Goal: Task Accomplishment & Management: Manage account settings

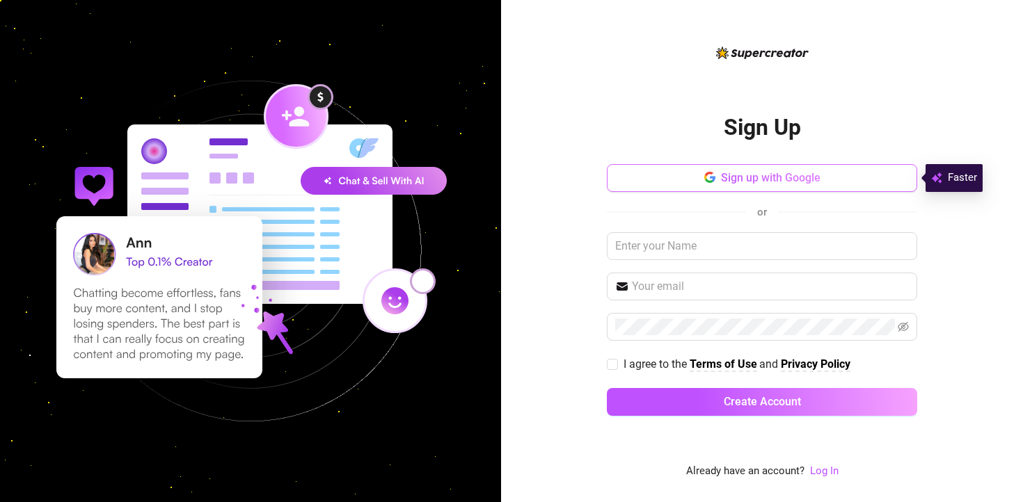
click at [756, 179] on span "Sign up with Google" at bounding box center [770, 177] width 99 height 13
click at [773, 177] on span "Sign up with Google" at bounding box center [770, 177] width 99 height 13
click at [821, 479] on link "Log In" at bounding box center [824, 471] width 29 height 17
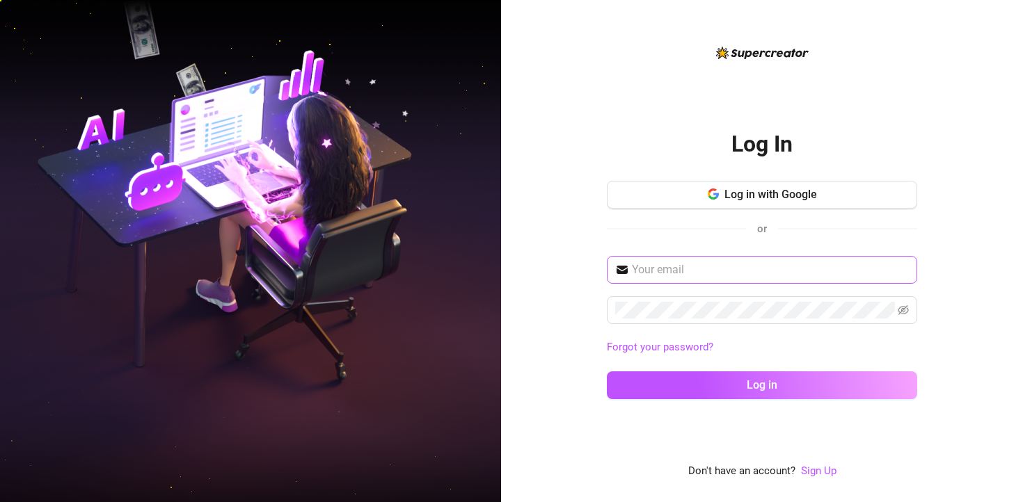
click at [662, 282] on span at bounding box center [762, 270] width 310 height 28
paste input "[EMAIL_ADDRESS][DOMAIN_NAME]"
type input "[EMAIL_ADDRESS][DOMAIN_NAME]"
click at [607, 372] on button "Log in" at bounding box center [762, 386] width 310 height 28
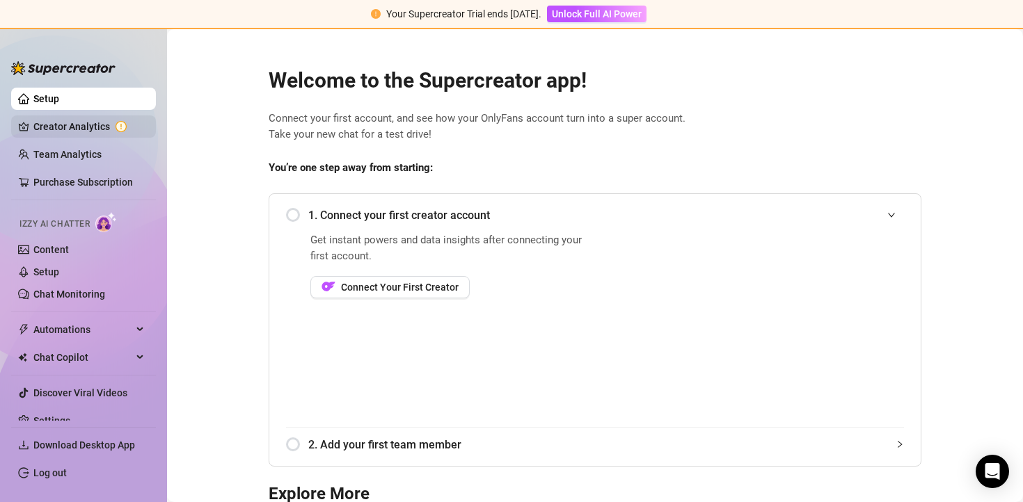
click at [111, 125] on link "Creator Analytics" at bounding box center [88, 126] width 111 height 22
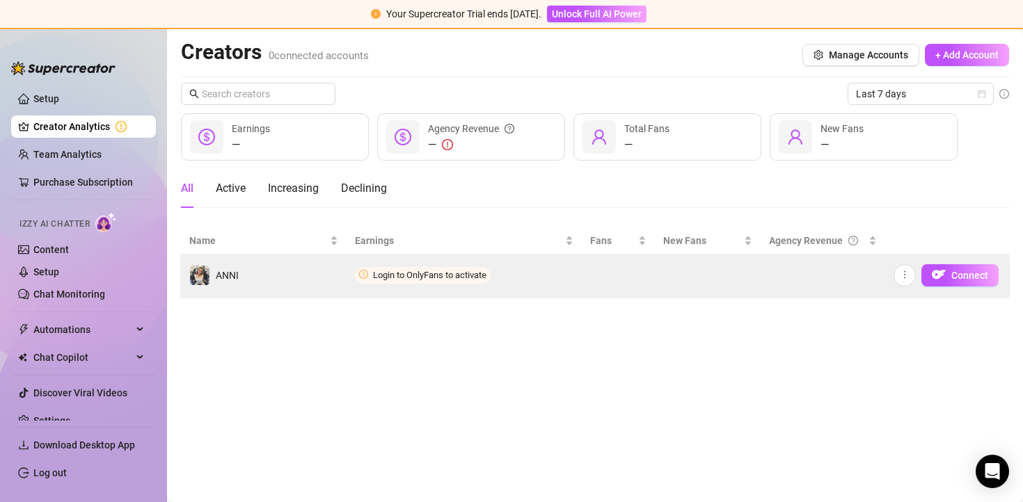
click at [475, 282] on span "Login to OnlyFans to activate" at bounding box center [423, 275] width 136 height 17
click at [976, 273] on span "Connect" at bounding box center [969, 275] width 37 height 11
click at [989, 276] on button "Connect" at bounding box center [959, 275] width 77 height 22
click at [988, 281] on button "Connect" at bounding box center [959, 275] width 77 height 22
click at [988, 277] on button "Connect" at bounding box center [959, 275] width 77 height 22
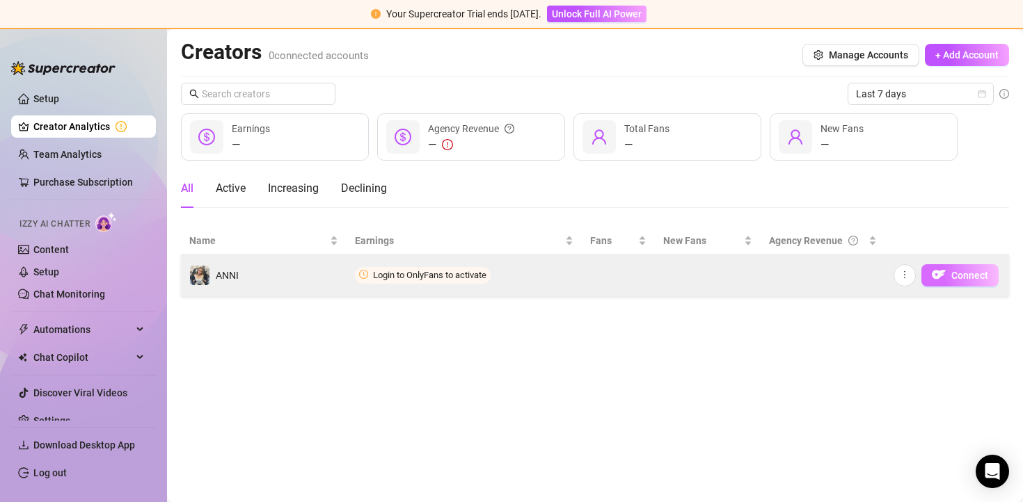
click at [988, 277] on button "Connect" at bounding box center [959, 275] width 77 height 22
click at [916, 280] on div "Connect" at bounding box center [947, 275] width 108 height 22
click at [939, 281] on img "button" at bounding box center [939, 275] width 14 height 14
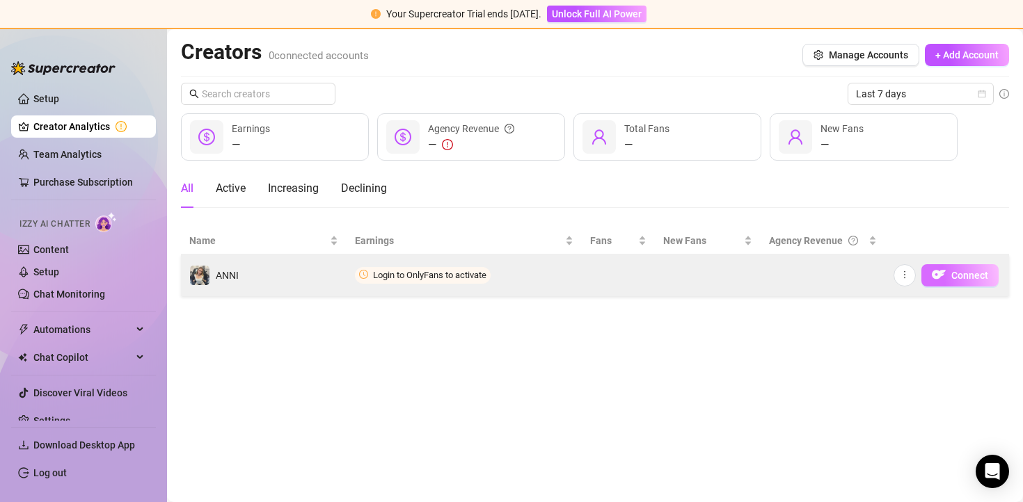
click at [945, 278] on button "Connect" at bounding box center [959, 275] width 77 height 22
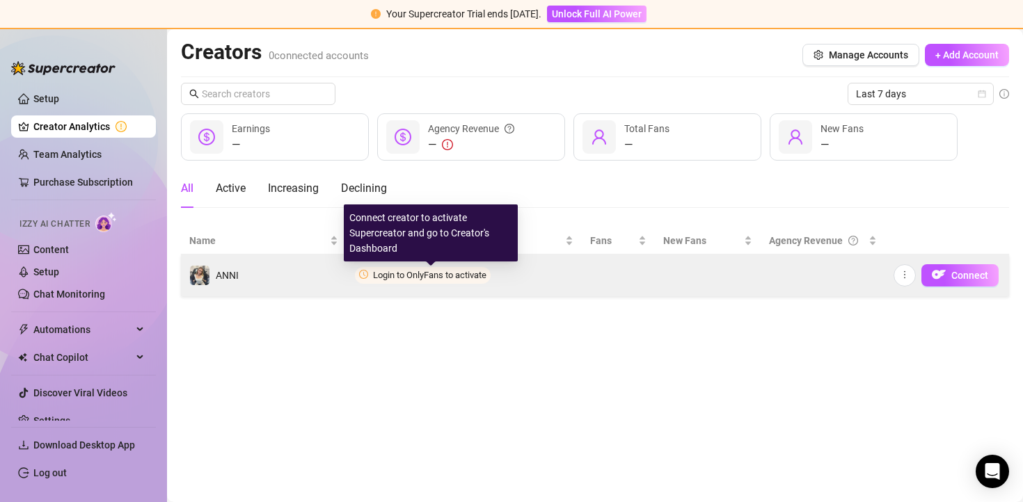
click at [426, 282] on span "Login to OnlyFans to activate" at bounding box center [423, 275] width 136 height 17
click at [426, 280] on span "Login to OnlyFans to activate" at bounding box center [429, 275] width 113 height 10
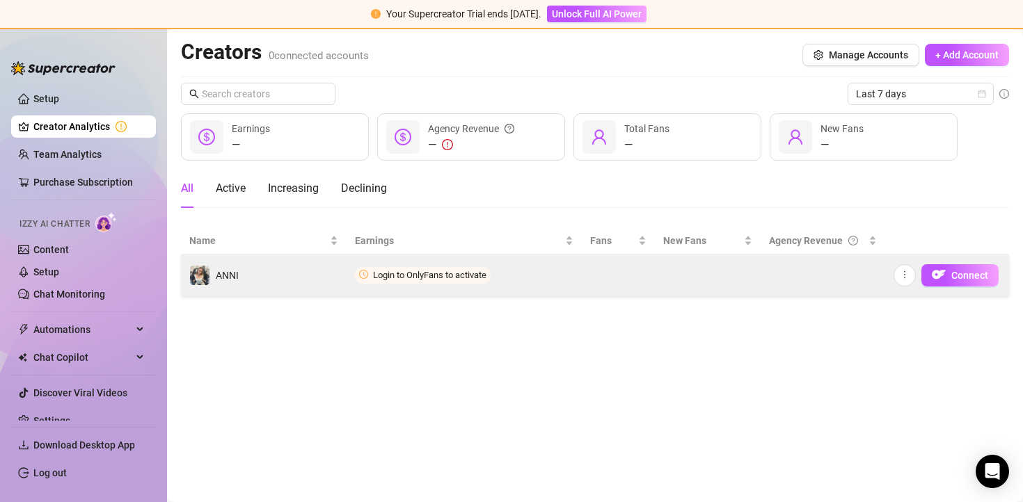
click at [426, 280] on span "Login to OnlyFans to activate" at bounding box center [423, 275] width 136 height 17
click at [904, 281] on button "button" at bounding box center [904, 275] width 22 height 22
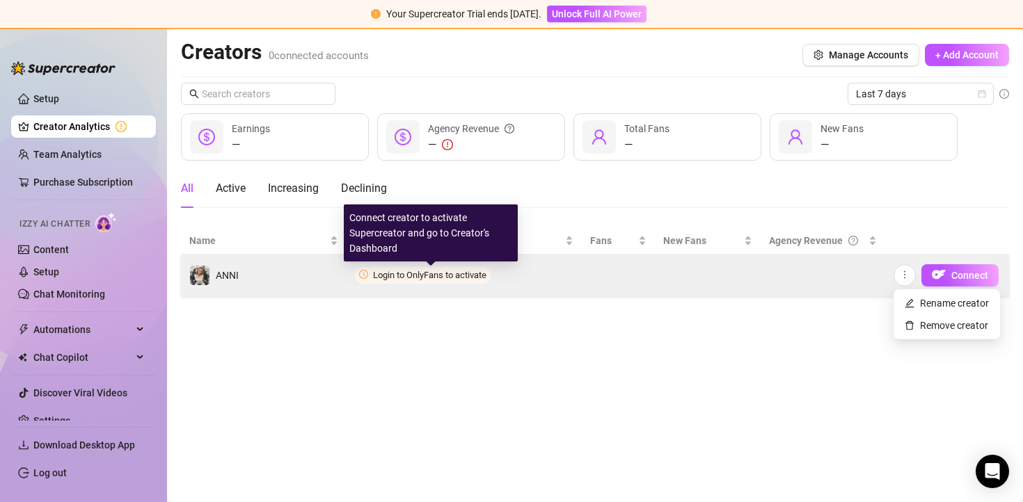
click at [406, 276] on span "Login to OnlyFans to activate" at bounding box center [429, 275] width 113 height 10
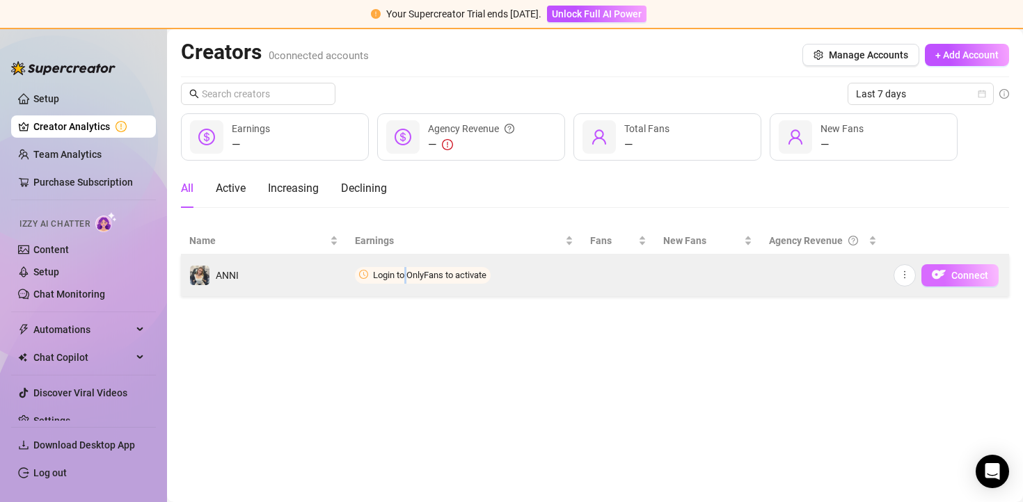
click at [976, 281] on button "Connect" at bounding box center [959, 275] width 77 height 22
click at [939, 276] on img "button" at bounding box center [939, 275] width 14 height 14
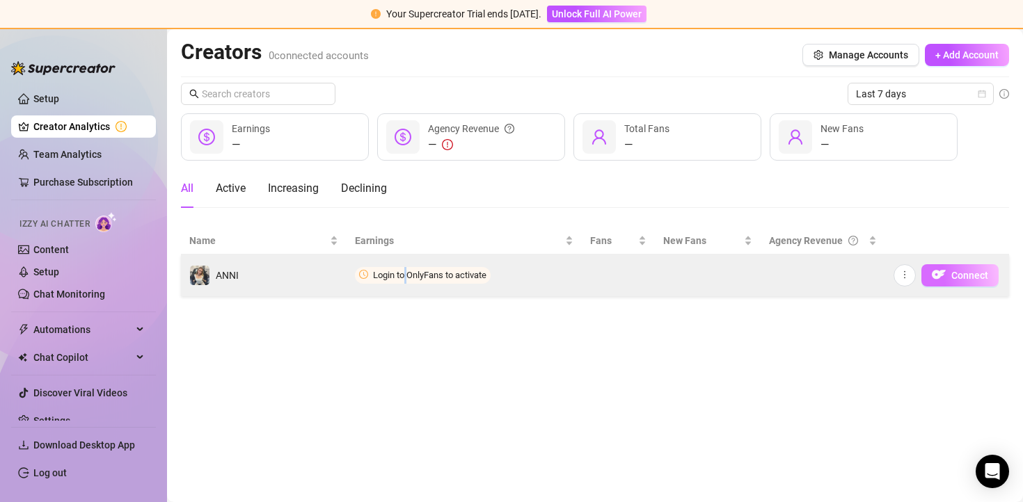
click at [939, 276] on img "button" at bounding box center [939, 275] width 14 height 14
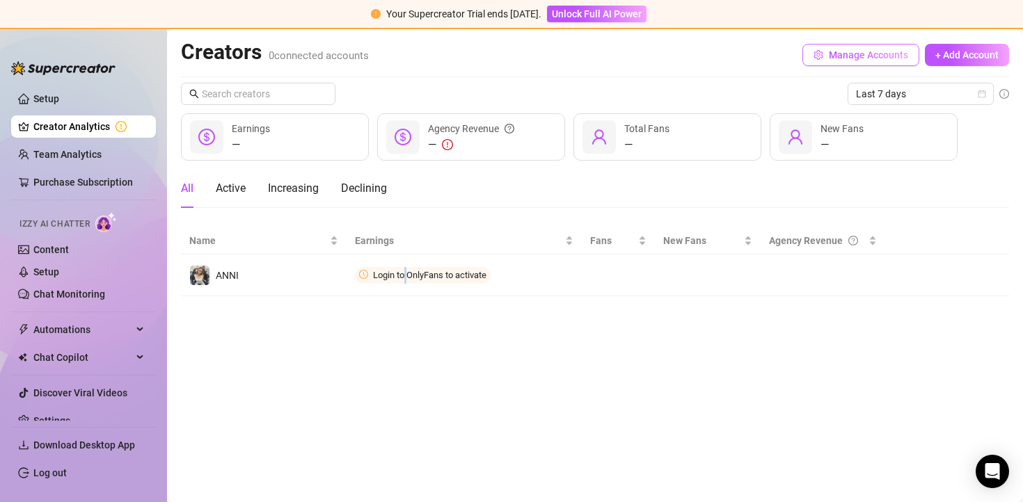
click at [872, 61] on button "Manage Accounts" at bounding box center [860, 55] width 117 height 22
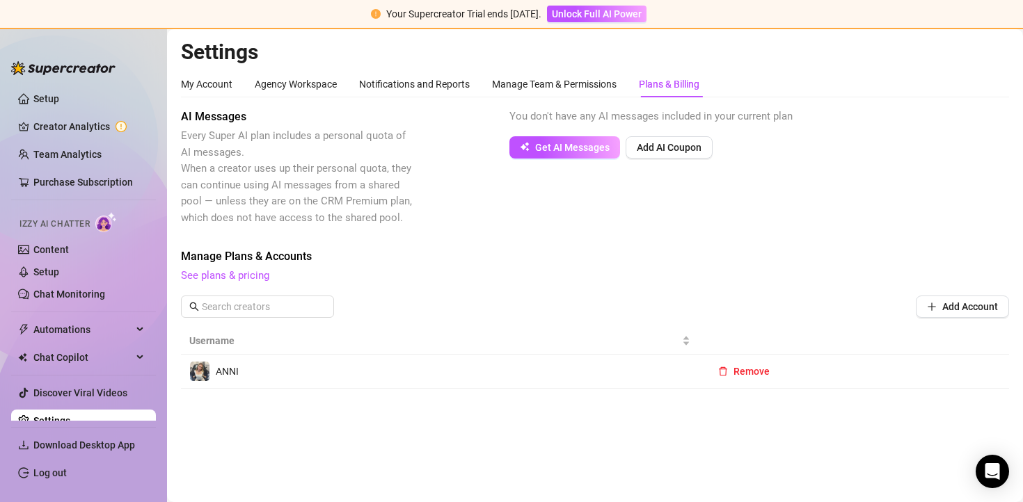
click at [252, 378] on div "ANNI" at bounding box center [439, 371] width 501 height 21
click at [213, 373] on div "ANNI" at bounding box center [213, 371] width 49 height 21
click at [196, 373] on img at bounding box center [199, 371] width 19 height 19
click at [99, 128] on link "Creator Analytics" at bounding box center [88, 126] width 111 height 22
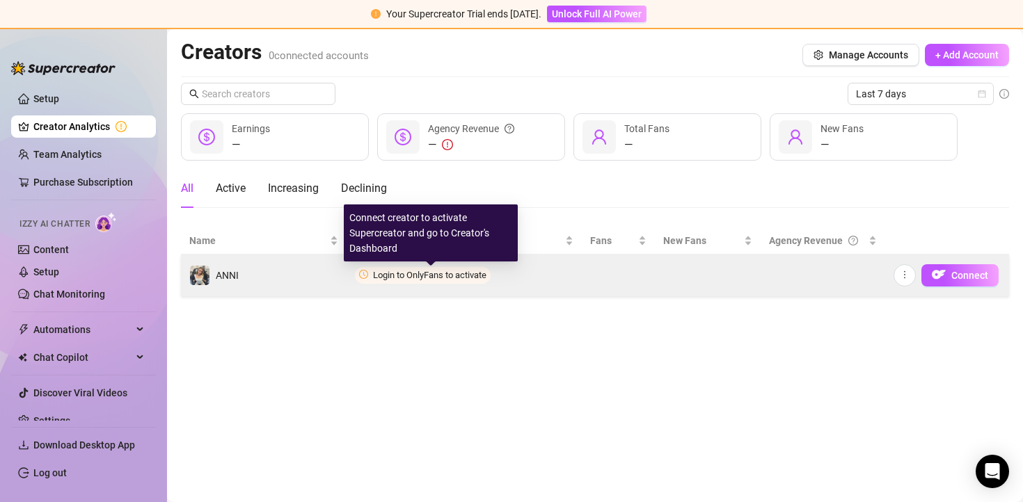
click at [383, 275] on span "Login to OnlyFans to activate" at bounding box center [429, 275] width 113 height 10
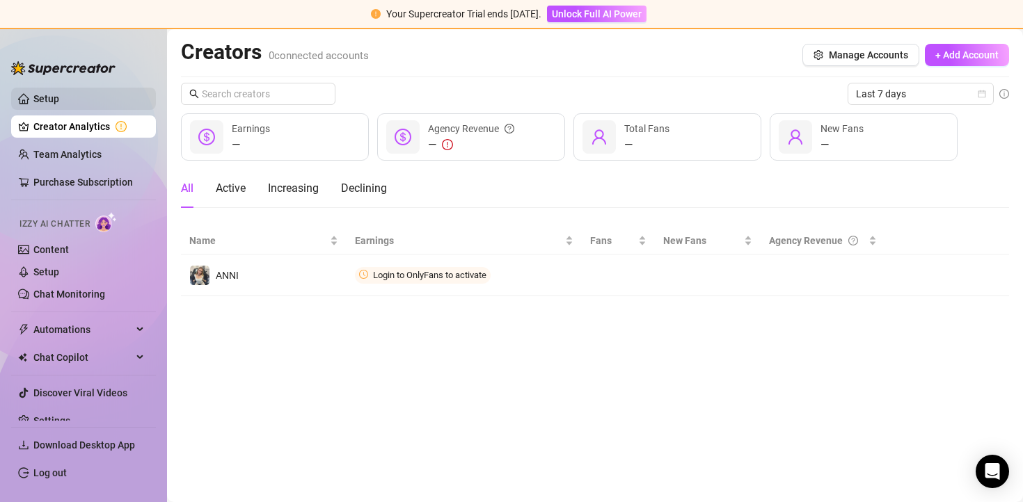
click at [59, 94] on link "Setup" at bounding box center [46, 98] width 26 height 11
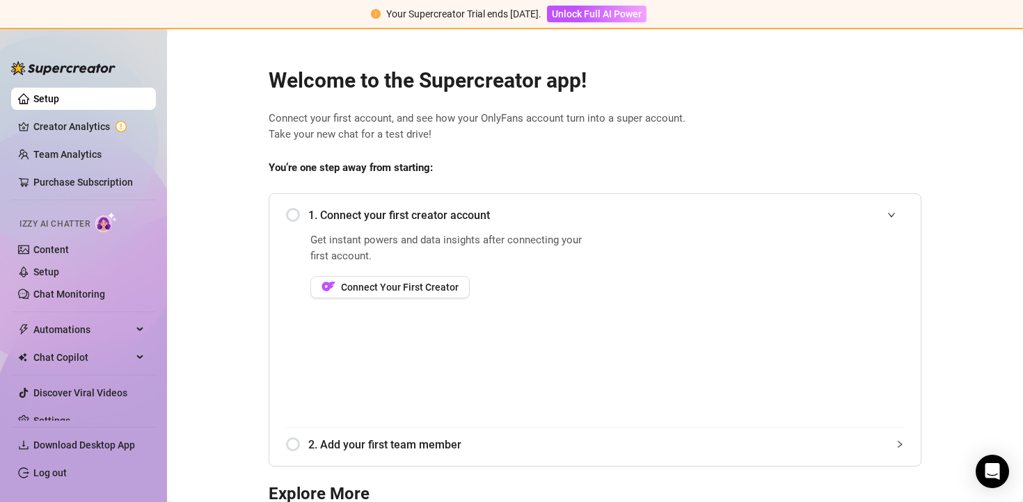
click at [35, 100] on link "Setup" at bounding box center [46, 98] width 26 height 11
click at [58, 97] on link "Setup" at bounding box center [46, 98] width 26 height 11
click at [24, 71] on img at bounding box center [63, 68] width 104 height 14
click at [385, 295] on button "Connect Your First Creator" at bounding box center [389, 287] width 159 height 22
click at [439, 288] on span "Connect Your First Creator" at bounding box center [400, 287] width 118 height 11
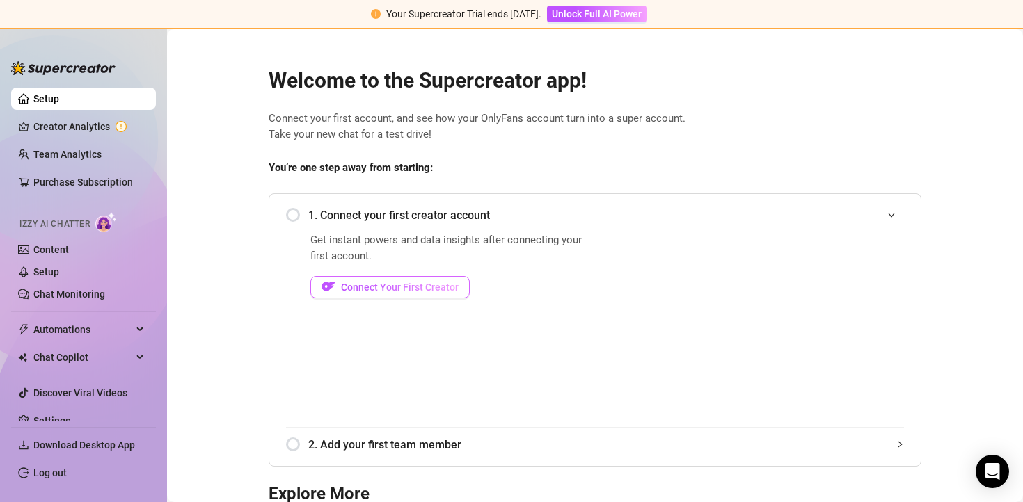
click at [426, 292] on span "Connect Your First Creator" at bounding box center [400, 287] width 118 height 11
click at [426, 293] on button "Connect Your First Creator" at bounding box center [389, 287] width 159 height 22
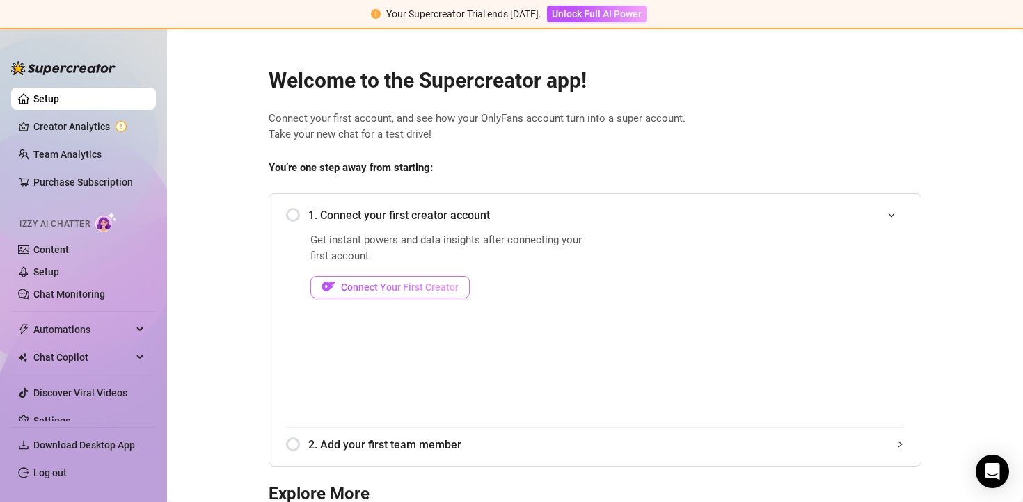
click at [426, 293] on button "Connect Your First Creator" at bounding box center [389, 287] width 159 height 22
click at [294, 214] on div "1. Connect your first creator account" at bounding box center [595, 215] width 618 height 34
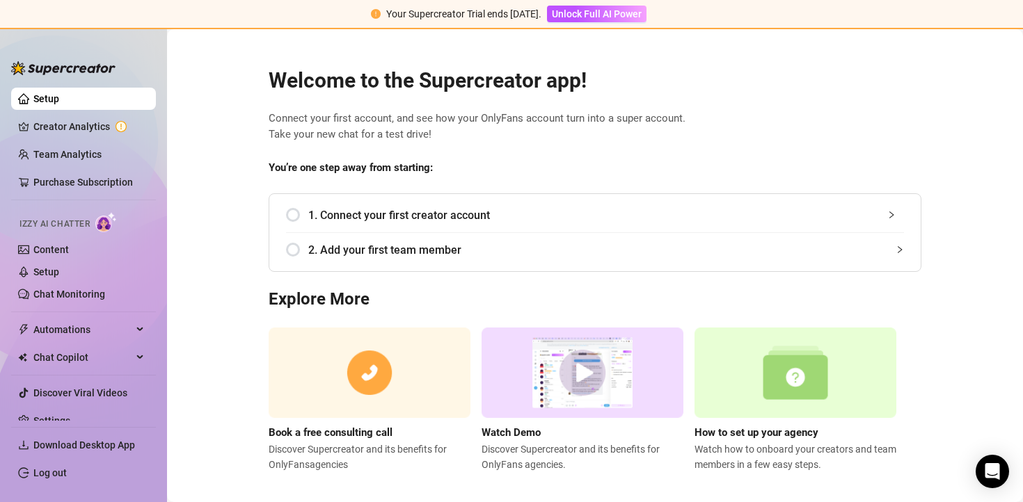
click at [292, 214] on div "1. Connect your first creator account" at bounding box center [595, 215] width 618 height 34
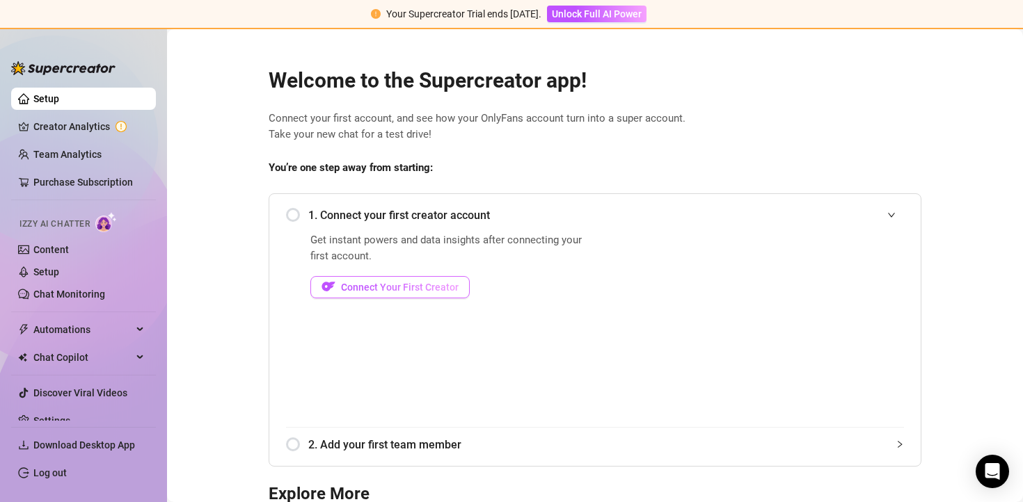
click at [334, 295] on span "button" at bounding box center [328, 286] width 14 height 17
click at [342, 446] on span "2. Add your first team member" at bounding box center [606, 444] width 596 height 17
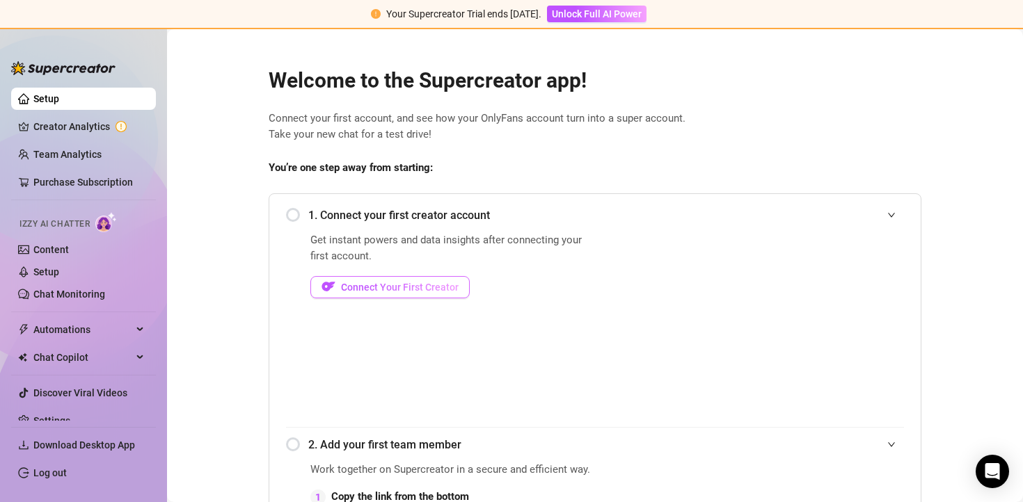
click at [374, 298] on button "Connect Your First Creator" at bounding box center [389, 287] width 159 height 22
click at [90, 133] on link "Creator Analytics" at bounding box center [88, 126] width 111 height 22
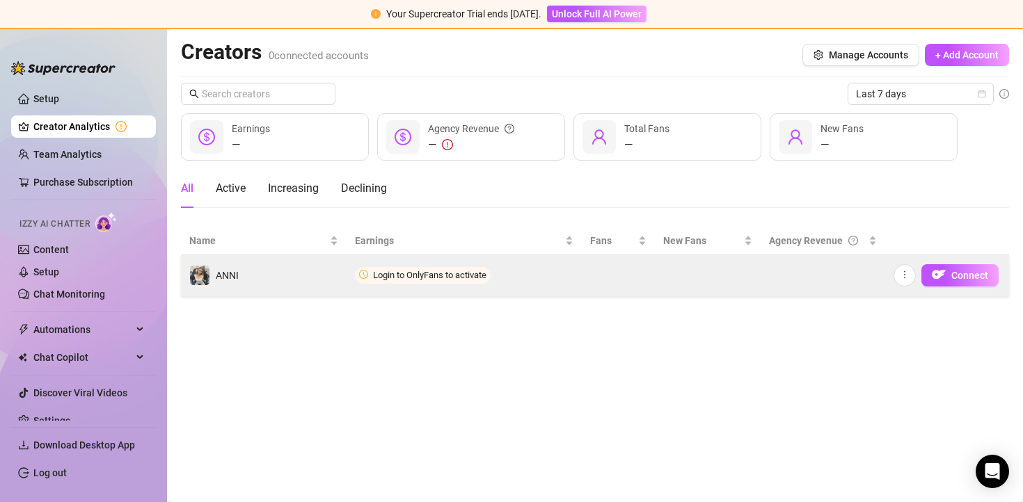
click at [257, 290] on td "ANNI" at bounding box center [264, 276] width 166 height 42
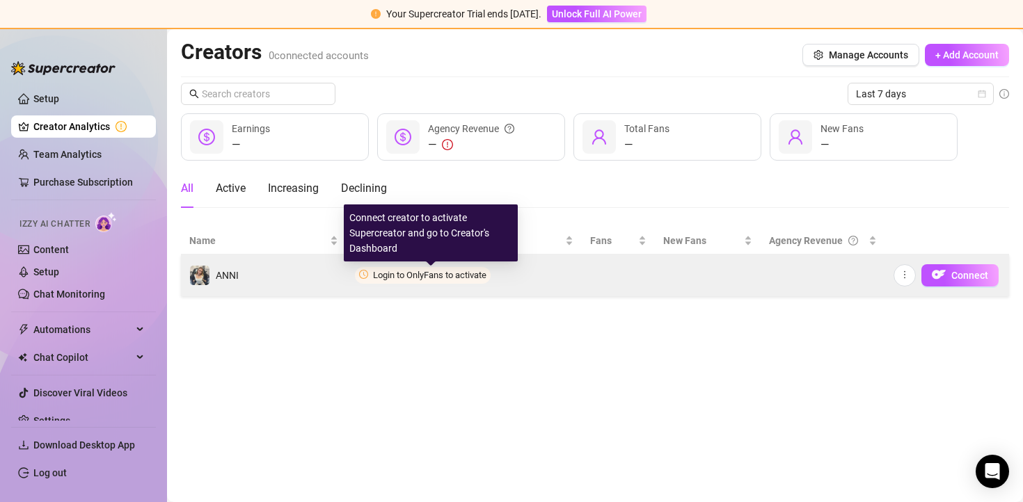
click at [480, 278] on span "Login to OnlyFans to activate" at bounding box center [429, 275] width 113 height 10
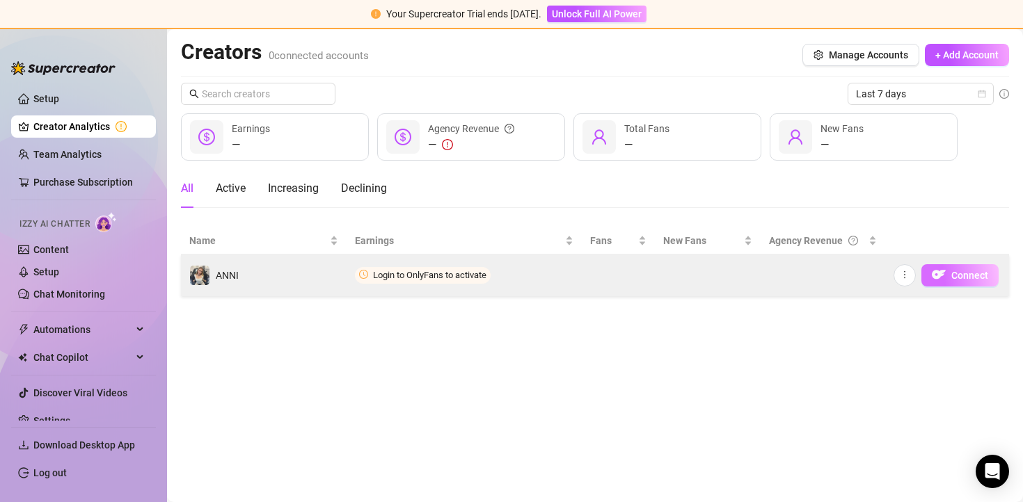
click at [937, 280] on img "button" at bounding box center [939, 275] width 14 height 14
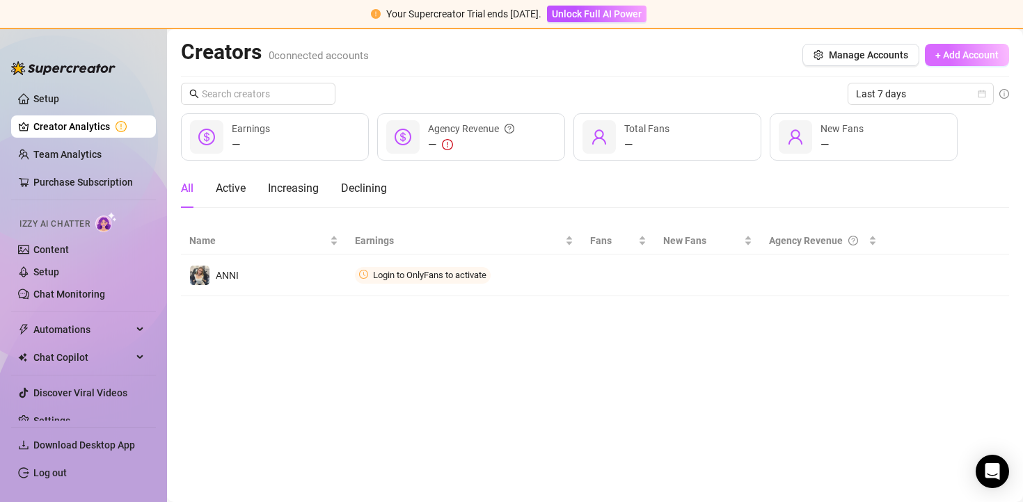
click at [948, 59] on span "+ Add Account" at bounding box center [966, 54] width 63 height 11
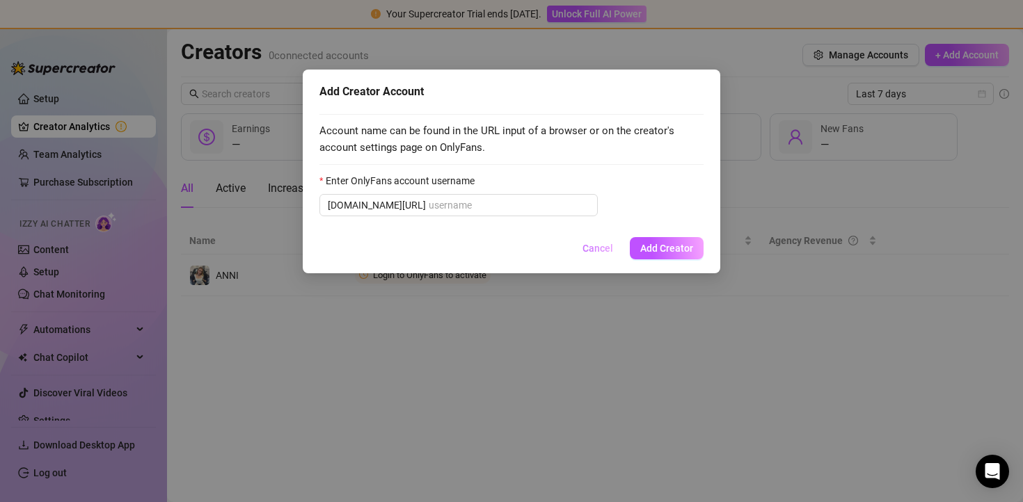
click at [612, 257] on button "Cancel" at bounding box center [597, 248] width 53 height 22
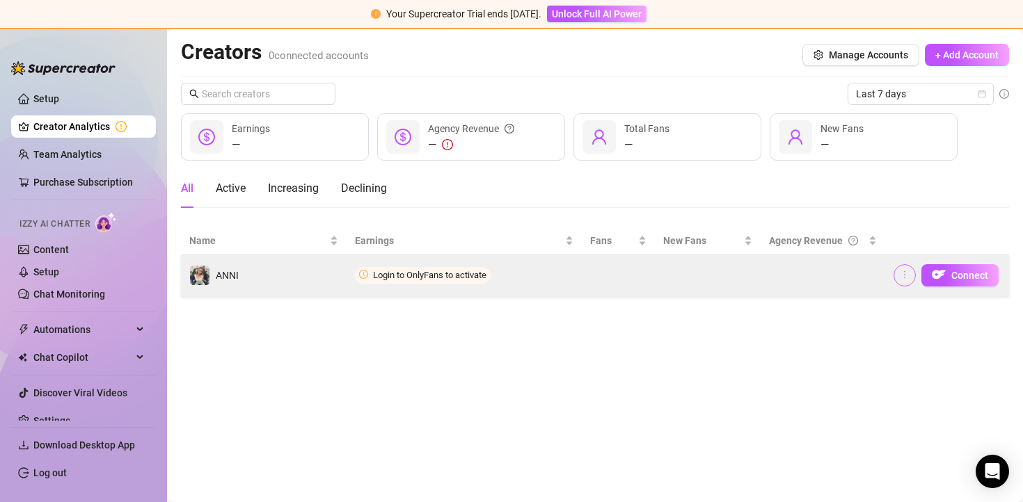
click at [911, 272] on button "button" at bounding box center [904, 275] width 22 height 22
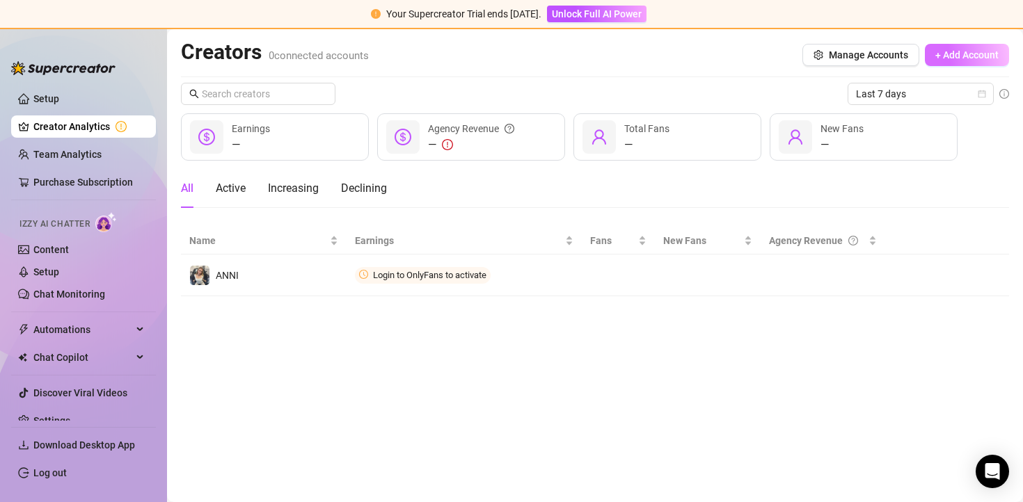
click at [957, 58] on span "+ Add Account" at bounding box center [966, 54] width 63 height 11
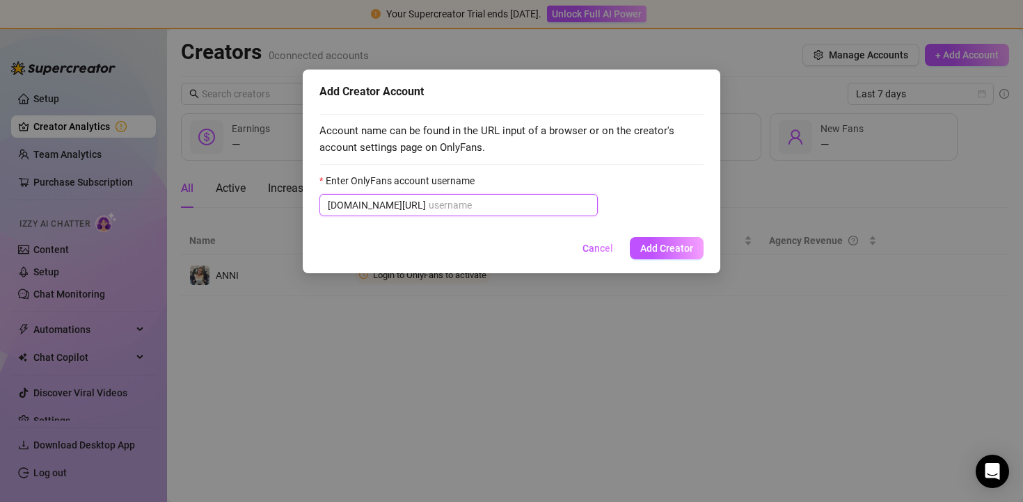
paste input "[URL]"
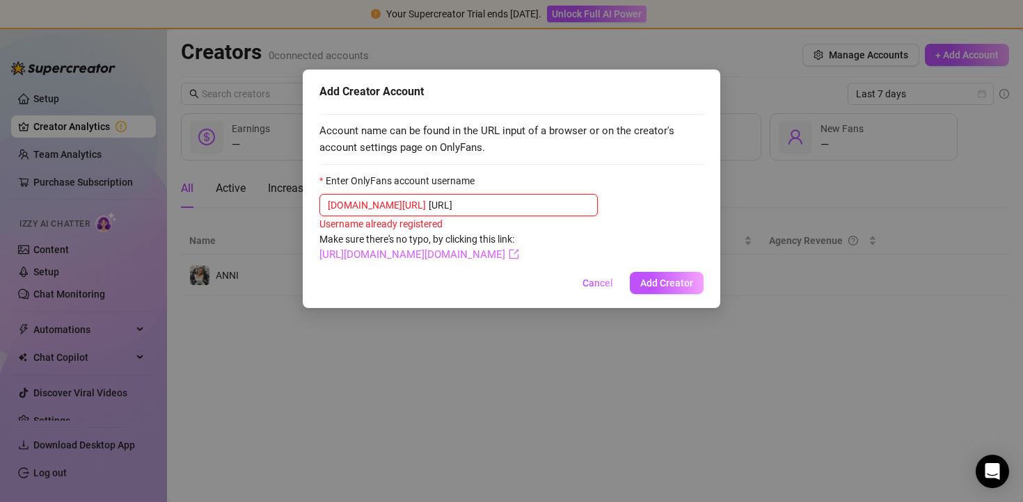
type input "[URL]"
click at [431, 255] on link "[URL][DOMAIN_NAME][DOMAIN_NAME]" at bounding box center [419, 254] width 200 height 13
click at [662, 286] on span "Add Creator" at bounding box center [666, 283] width 53 height 11
click at [616, 285] on button "Cancel" at bounding box center [597, 283] width 53 height 22
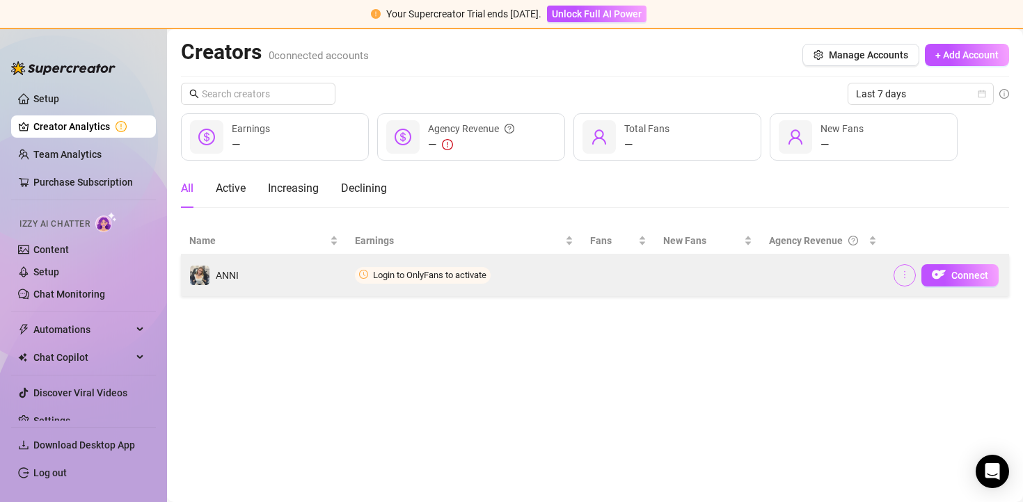
click at [909, 273] on button "button" at bounding box center [904, 275] width 22 height 22
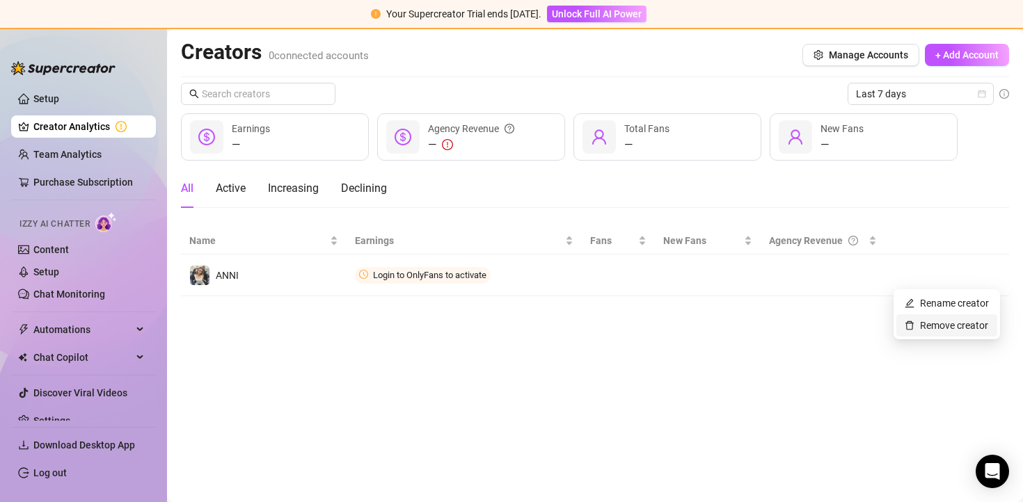
click at [925, 326] on link "Remove creator" at bounding box center [945, 325] width 83 height 11
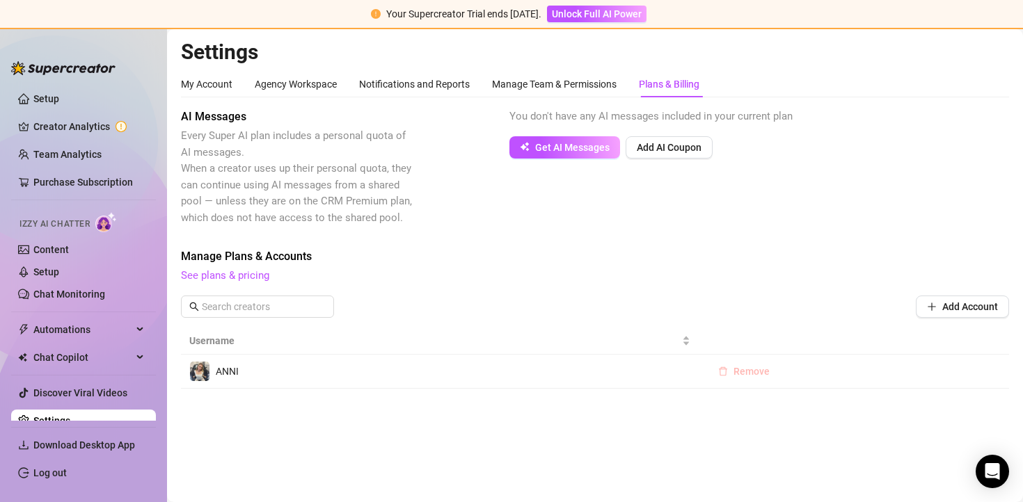
click at [768, 377] on button "Remove" at bounding box center [744, 371] width 74 height 22
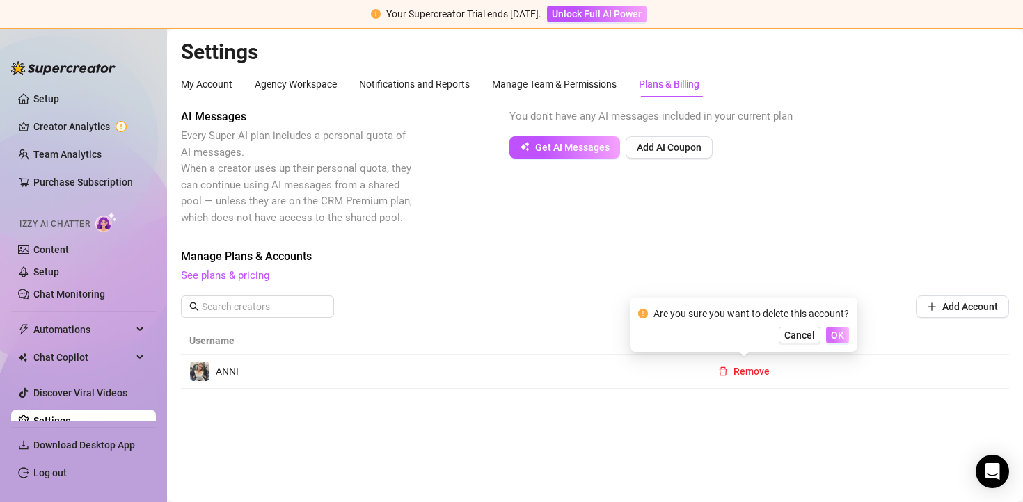
click at [833, 334] on span "OK" at bounding box center [837, 335] width 13 height 11
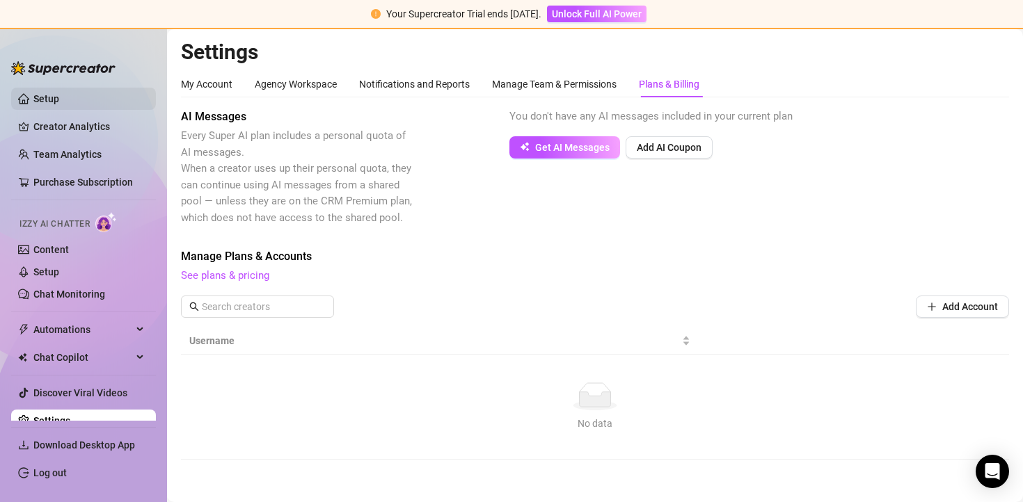
click at [59, 102] on link "Setup" at bounding box center [46, 98] width 26 height 11
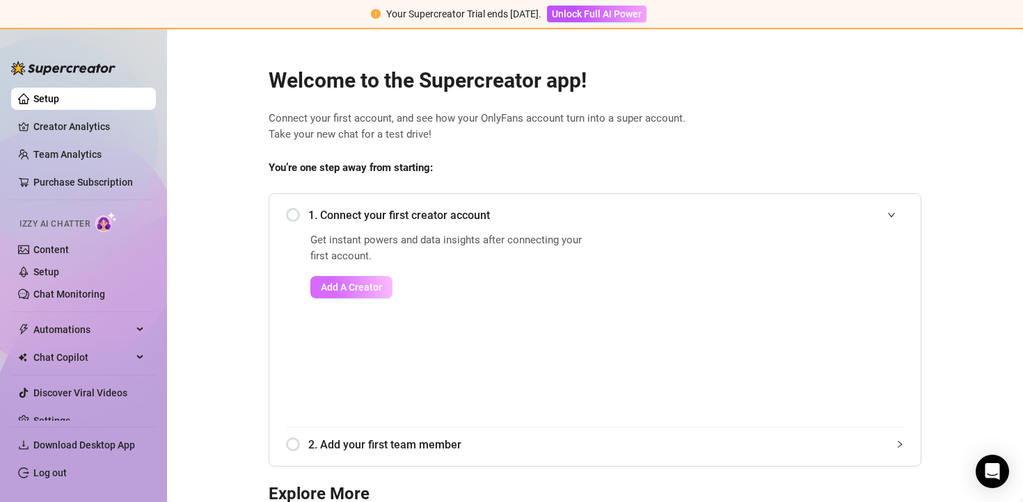
click at [352, 289] on span "Add A Creator" at bounding box center [351, 287] width 61 height 11
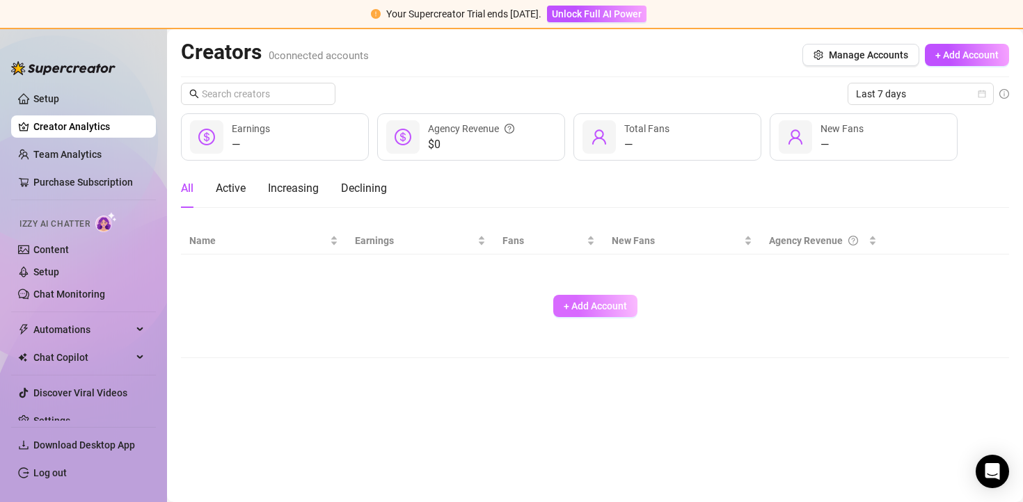
click at [574, 305] on span "+ Add Account" at bounding box center [595, 306] width 63 height 11
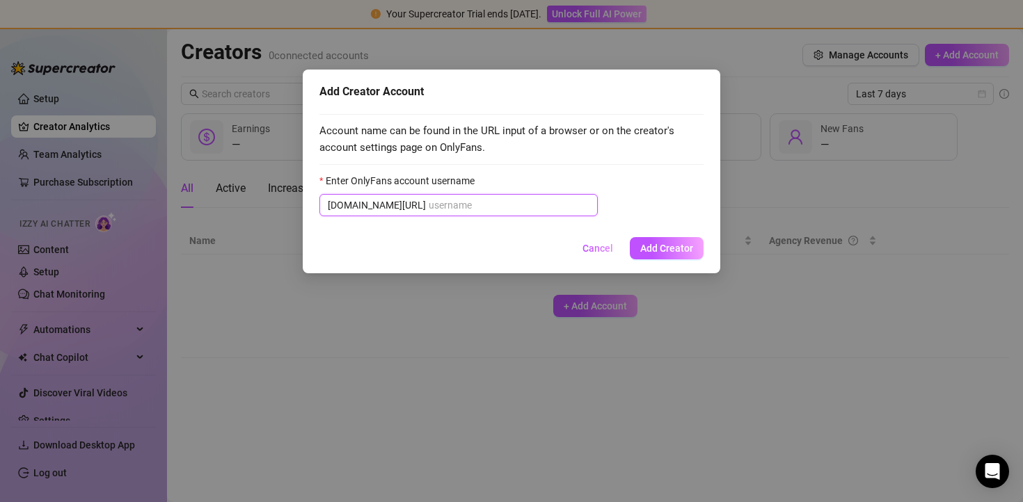
paste input "[URL]"
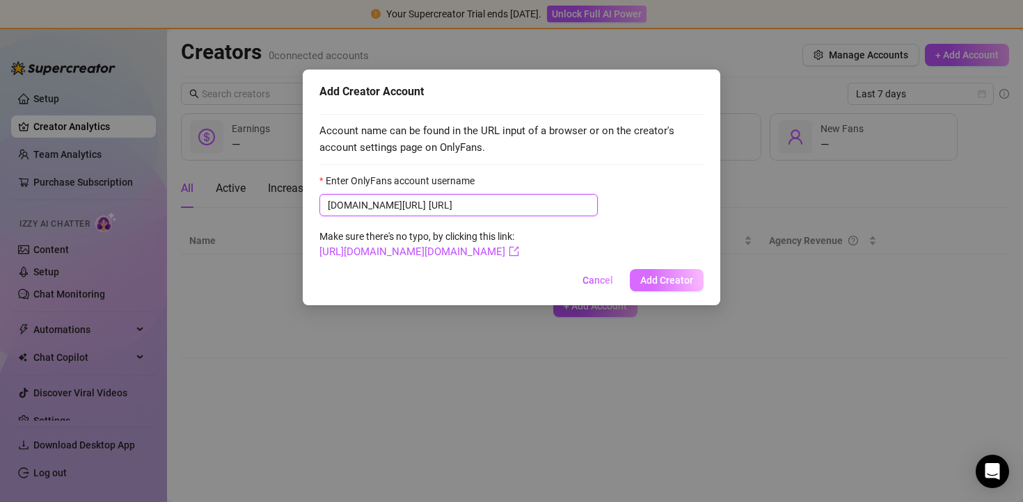
type input "[URL]"
click at [677, 285] on span "Add Creator" at bounding box center [666, 280] width 53 height 11
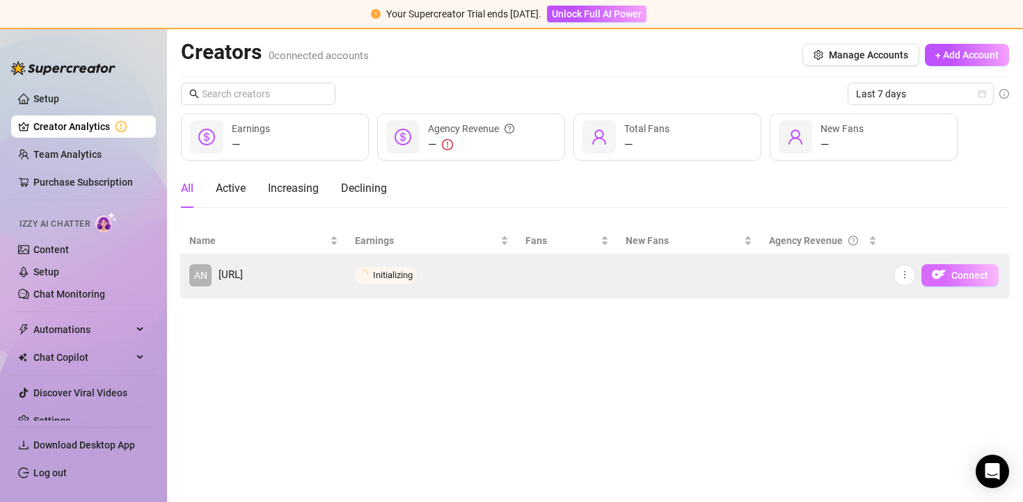
click at [973, 271] on span "Connect" at bounding box center [969, 275] width 37 height 11
click at [900, 273] on icon "more" at bounding box center [905, 275] width 10 height 10
click at [785, 282] on td at bounding box center [822, 276] width 125 height 42
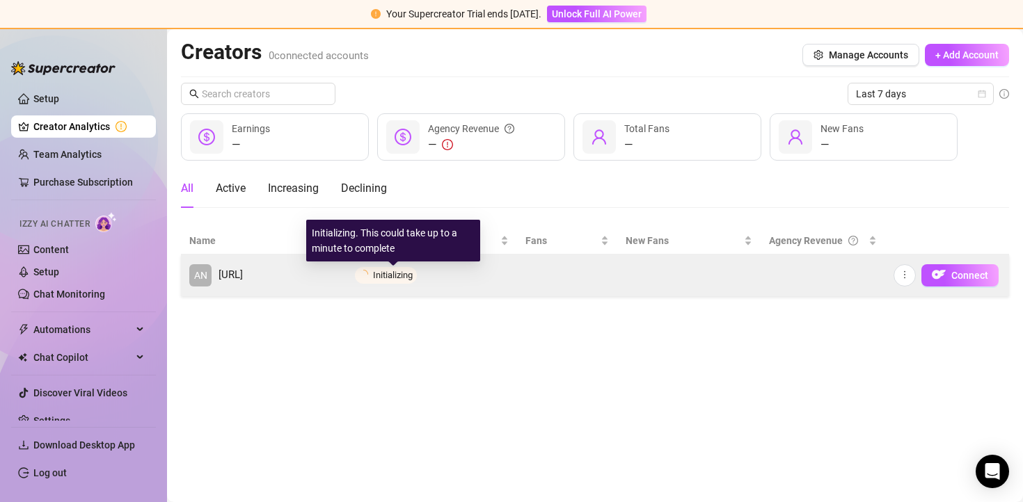
click at [407, 276] on span "Initializing" at bounding box center [393, 275] width 40 height 10
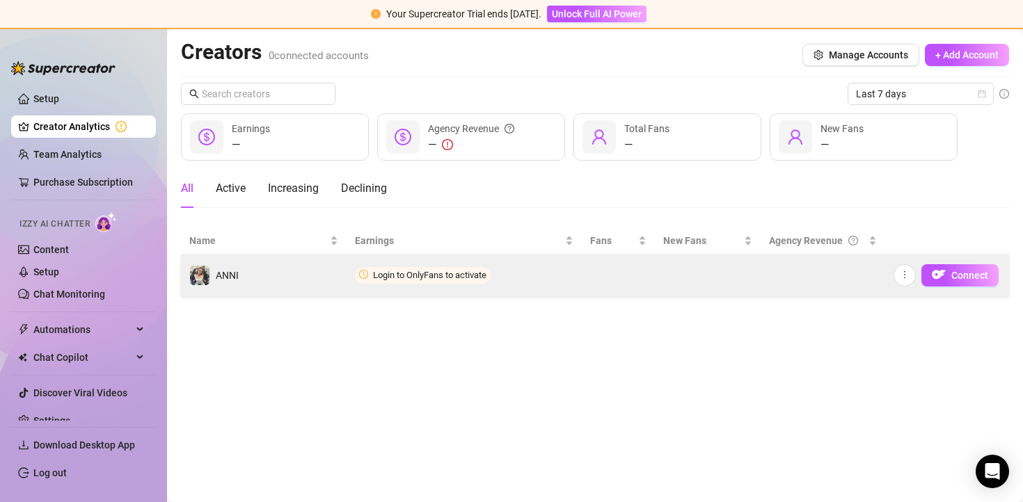
click at [456, 280] on span "Login to OnlyFans to activate" at bounding box center [423, 275] width 136 height 17
click at [934, 271] on img "button" at bounding box center [939, 275] width 14 height 14
click at [903, 275] on icon "more" at bounding box center [905, 275] width 10 height 10
click at [974, 262] on td "Connect" at bounding box center [947, 276] width 125 height 42
click at [447, 279] on span "Login to OnlyFans to activate" at bounding box center [429, 275] width 113 height 10
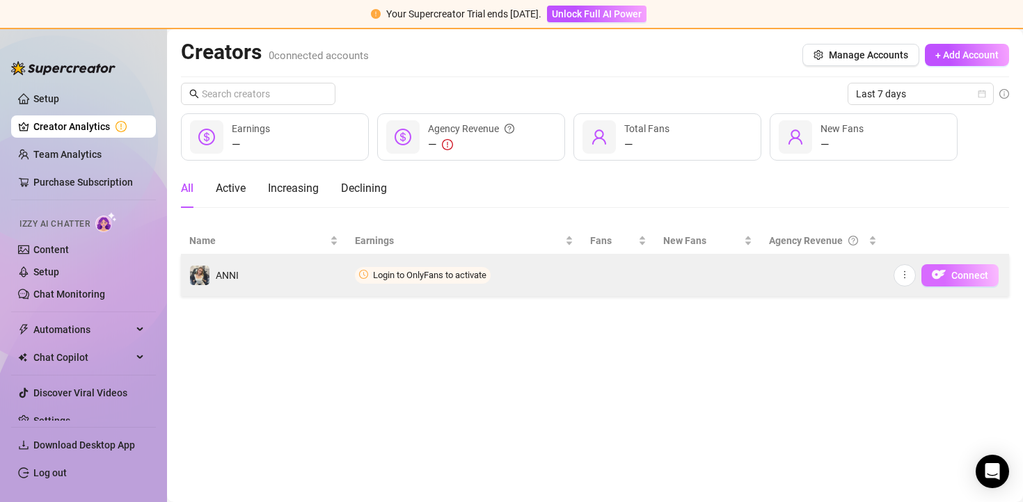
click at [976, 274] on span "Connect" at bounding box center [969, 275] width 37 height 11
click at [914, 283] on div "Connect" at bounding box center [947, 275] width 108 height 22
click at [912, 276] on button "button" at bounding box center [904, 275] width 22 height 22
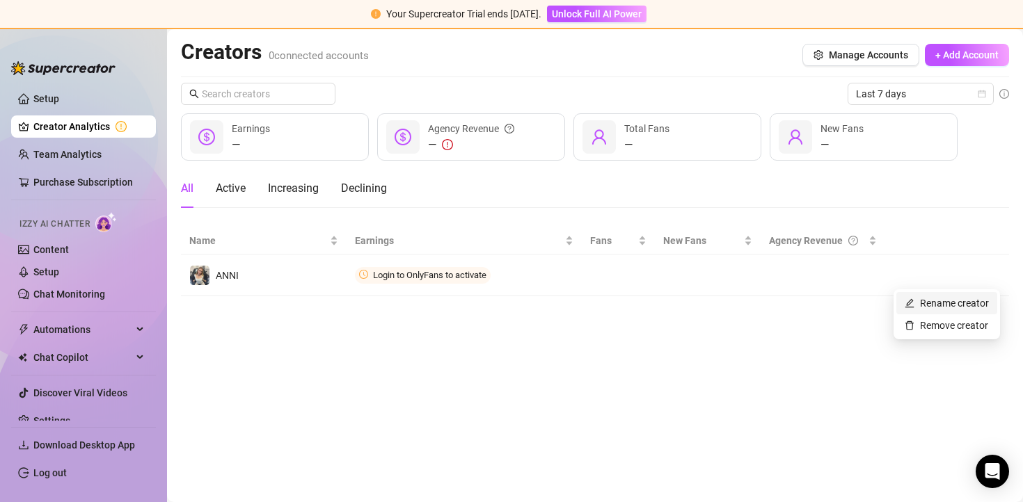
click at [936, 308] on link "Rename creator" at bounding box center [946, 303] width 84 height 11
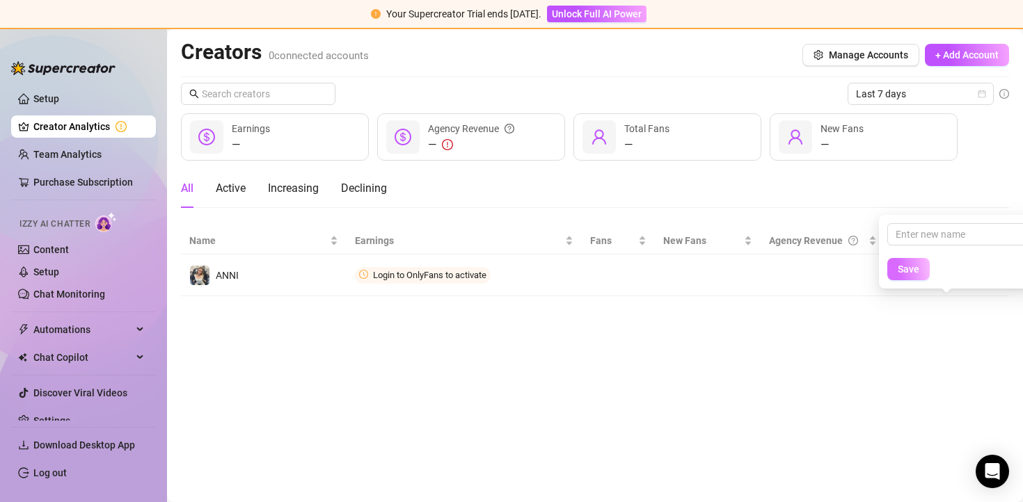
click at [903, 273] on span "Save" at bounding box center [908, 269] width 22 height 11
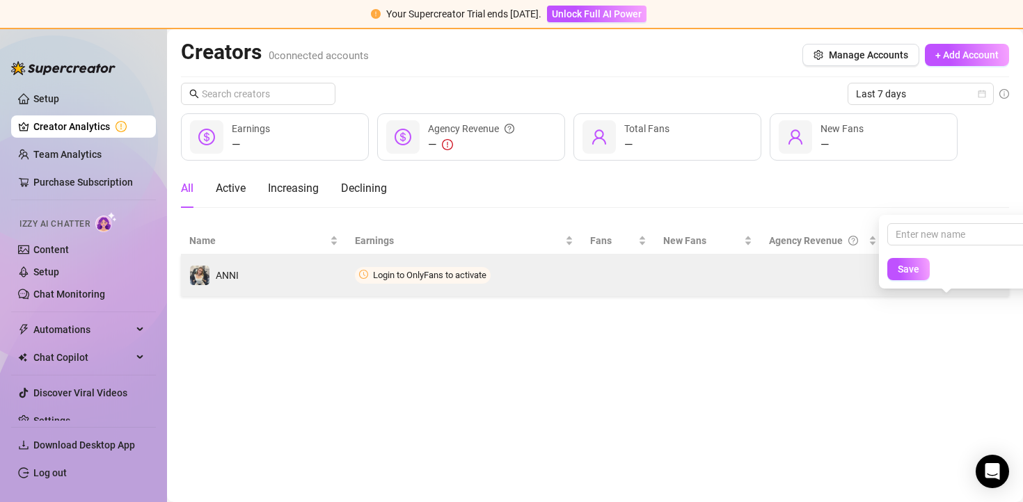
click at [615, 280] on td at bounding box center [619, 276] width 74 height 42
click at [413, 283] on td "Login to OnlyFans to activate" at bounding box center [463, 276] width 235 height 42
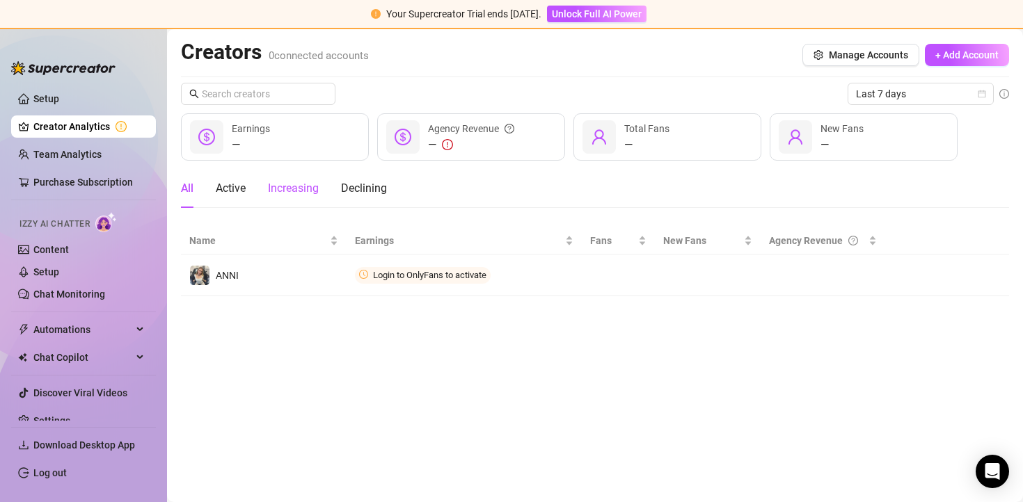
click at [288, 196] on div "Increasing" at bounding box center [293, 188] width 51 height 17
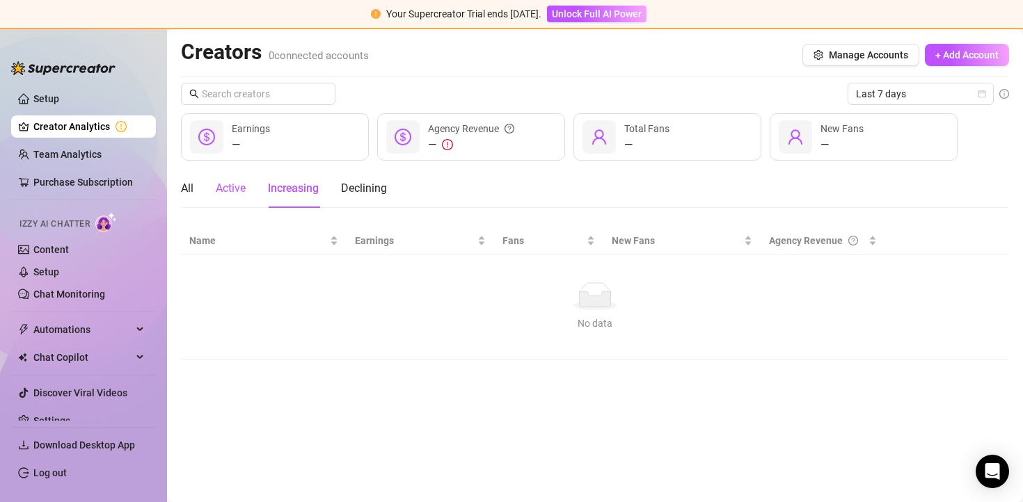
click at [237, 190] on div "Active" at bounding box center [231, 188] width 30 height 17
click at [191, 190] on div "All" at bounding box center [187, 188] width 13 height 17
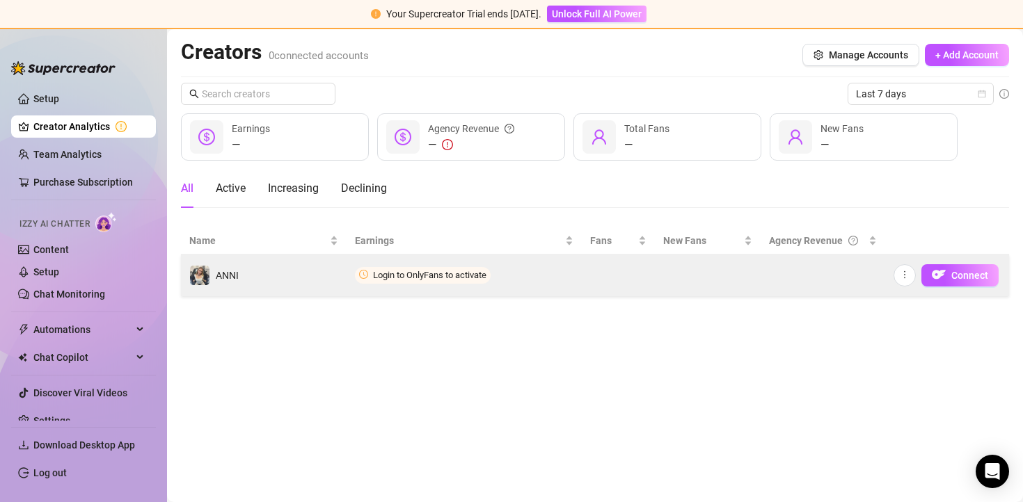
click at [391, 277] on span "Login to OnlyFans to activate" at bounding box center [429, 275] width 113 height 10
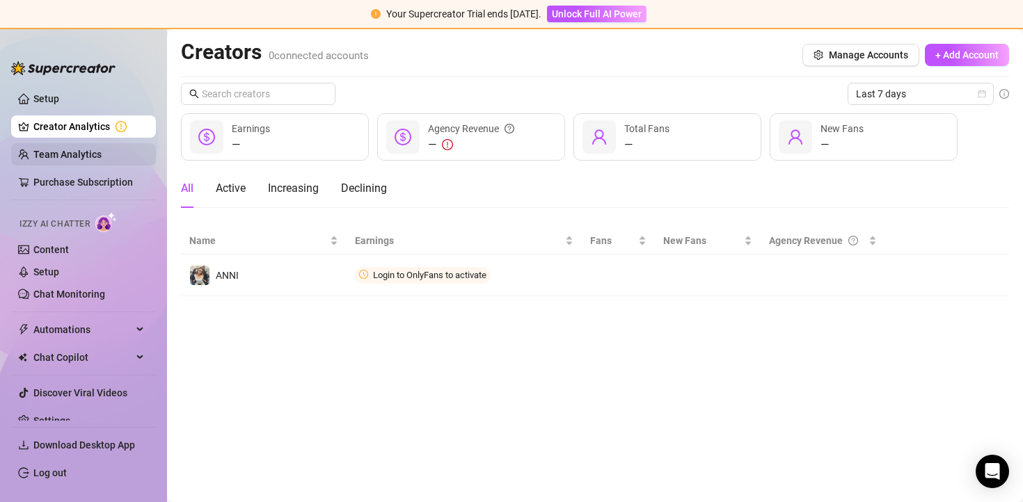
click at [95, 157] on link "Team Analytics" at bounding box center [67, 154] width 68 height 11
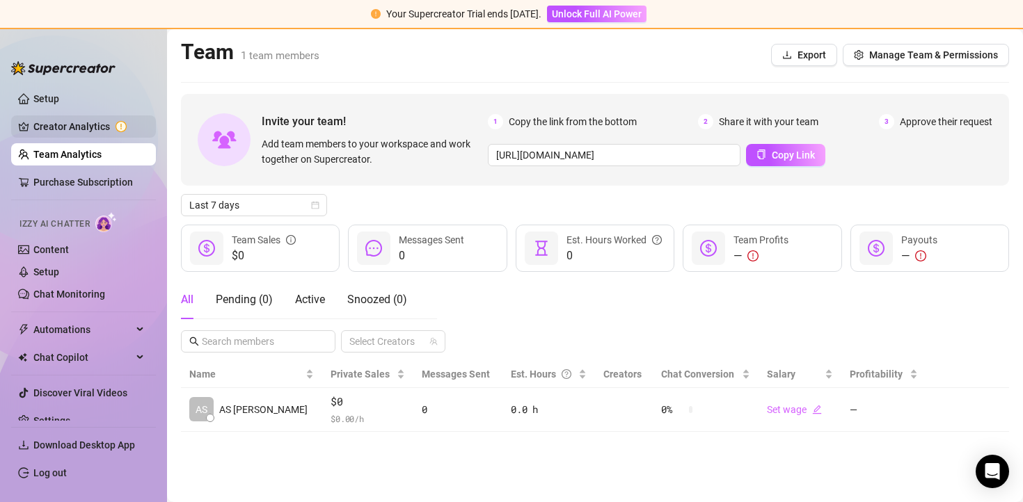
click at [95, 135] on link "Creator Analytics" at bounding box center [88, 126] width 111 height 22
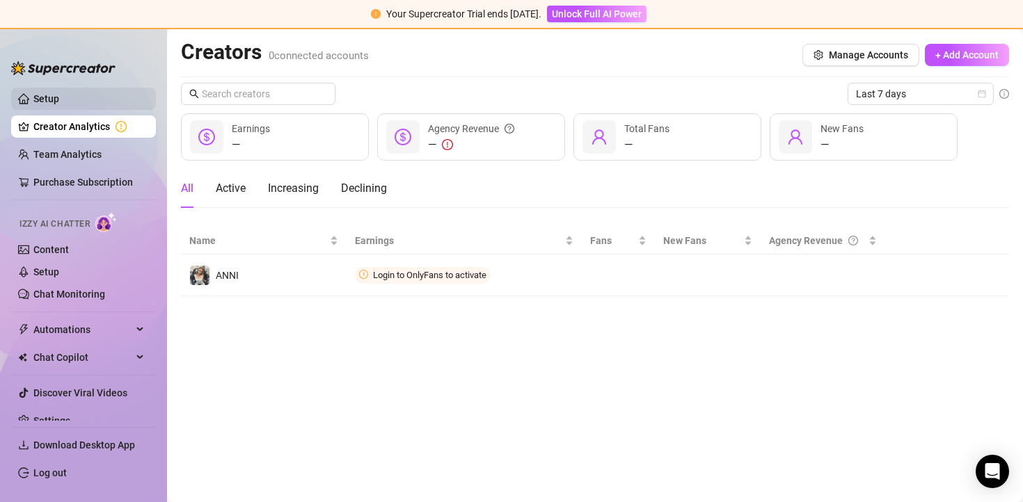
click at [59, 104] on link "Setup" at bounding box center [46, 98] width 26 height 11
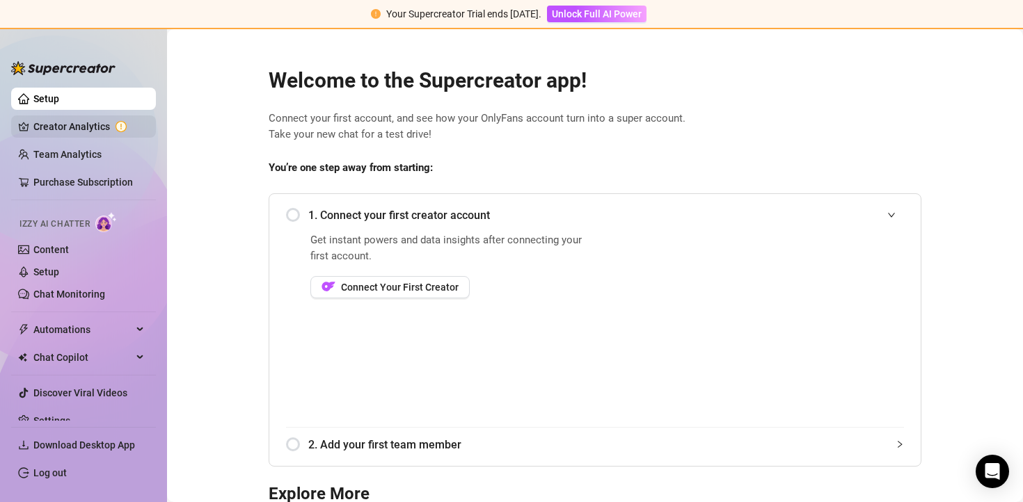
click at [43, 130] on link "Creator Analytics" at bounding box center [88, 126] width 111 height 22
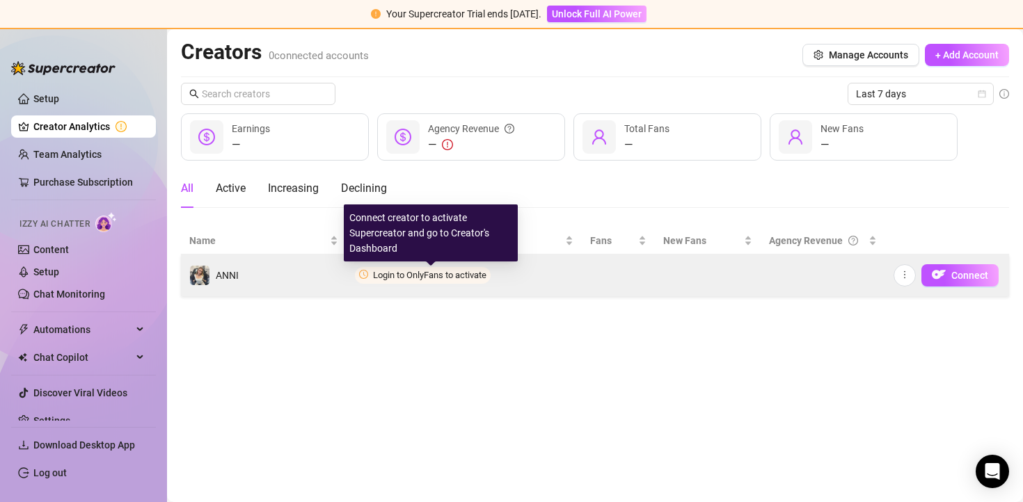
click at [420, 277] on span "Login to OnlyFans to activate" at bounding box center [429, 275] width 113 height 10
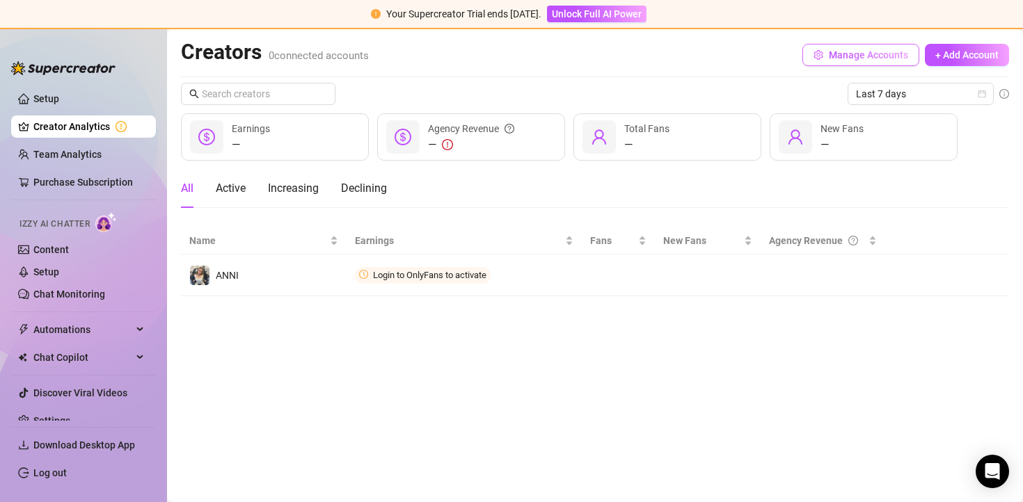
click at [916, 51] on button "Manage Accounts" at bounding box center [860, 55] width 117 height 22
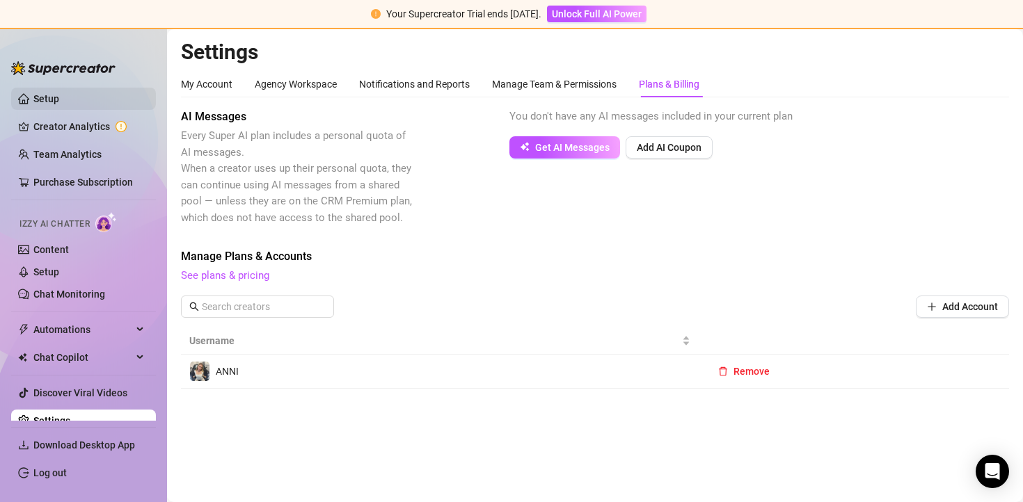
click at [59, 102] on link "Setup" at bounding box center [46, 98] width 26 height 11
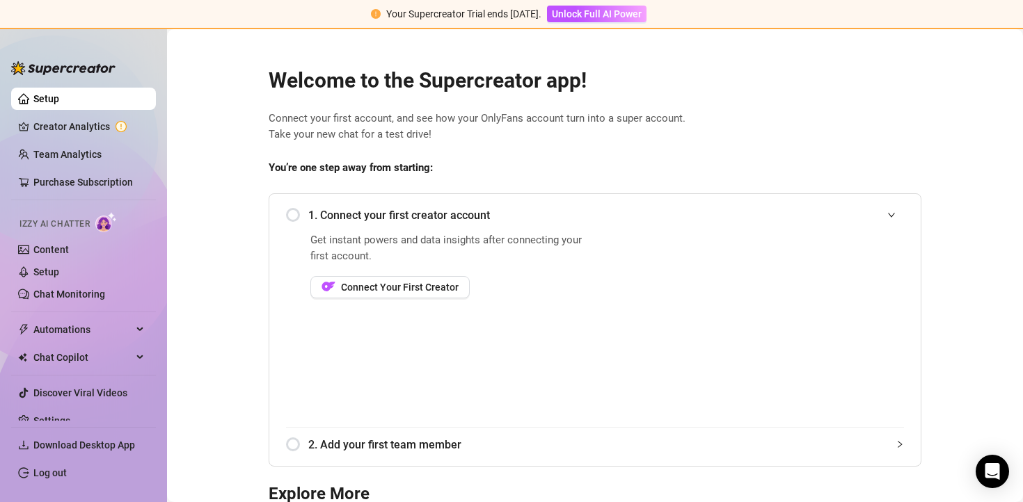
click at [131, 456] on ul "Download Desktop App Log out" at bounding box center [83, 455] width 145 height 69
click at [131, 449] on span "Download Desktop App" at bounding box center [84, 445] width 102 height 11
